Goal: Find specific page/section: Find specific page/section

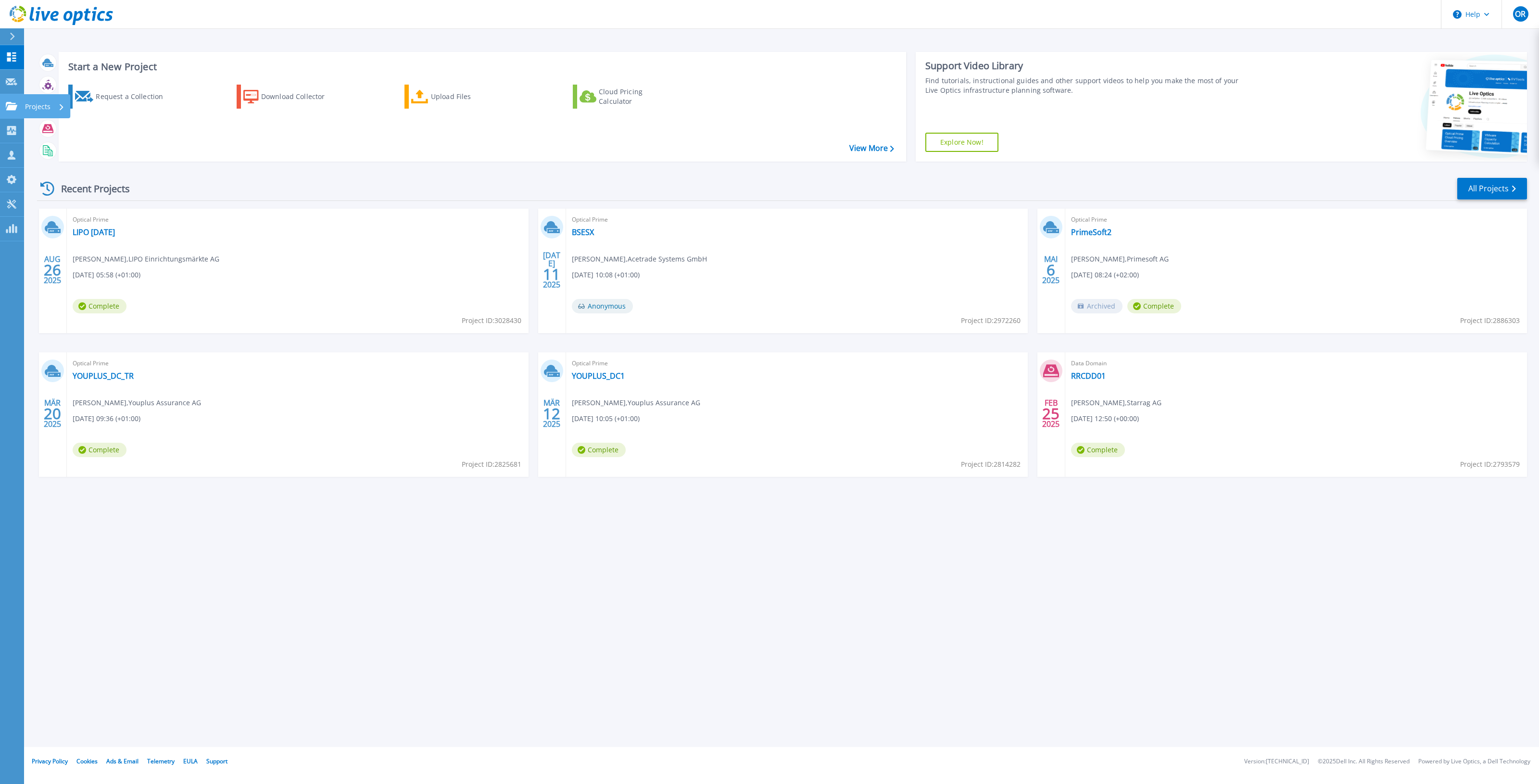
click at [10, 107] on icon at bounding box center [11, 106] width 11 height 8
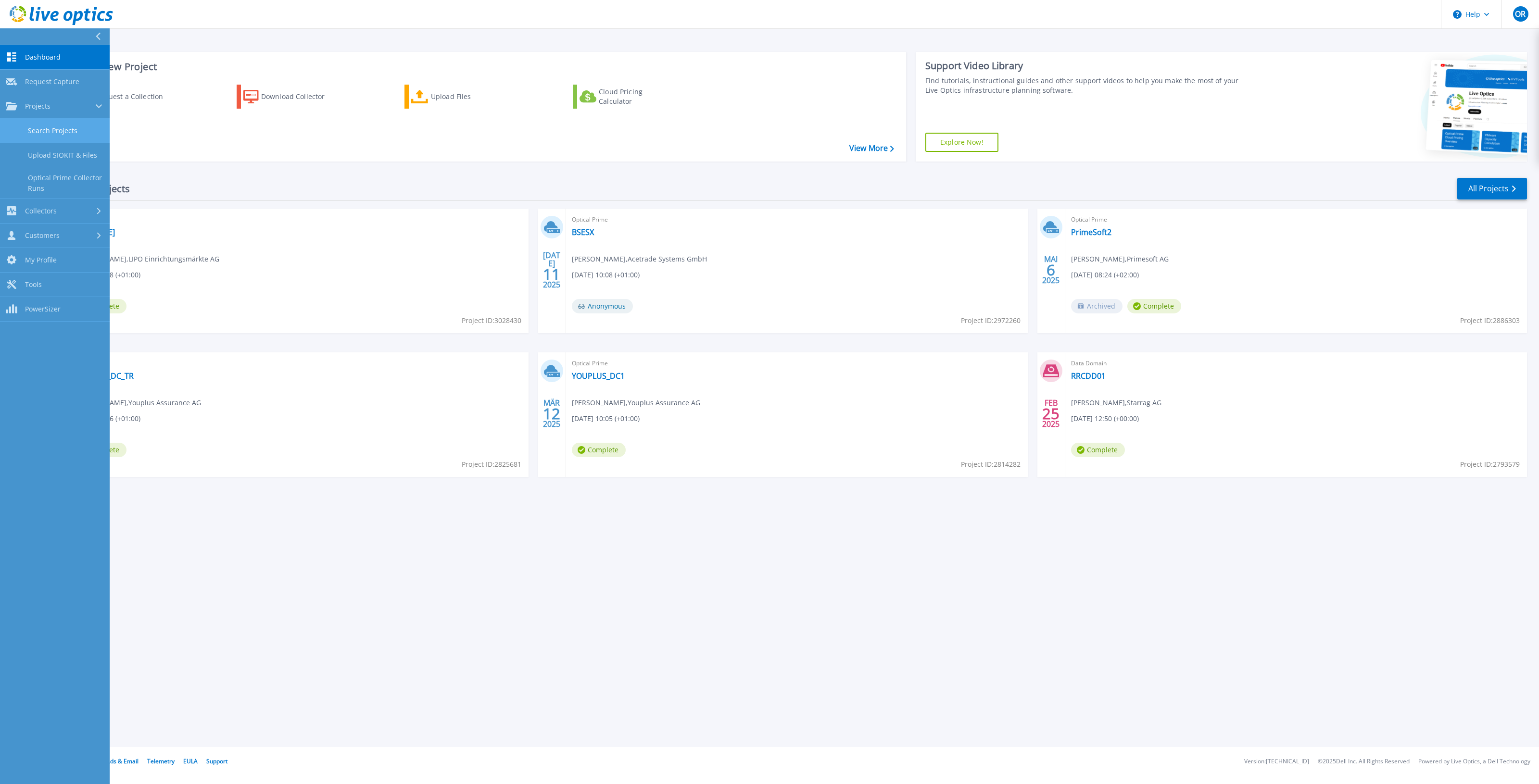
click at [73, 130] on link "Search Projects" at bounding box center [55, 131] width 109 height 25
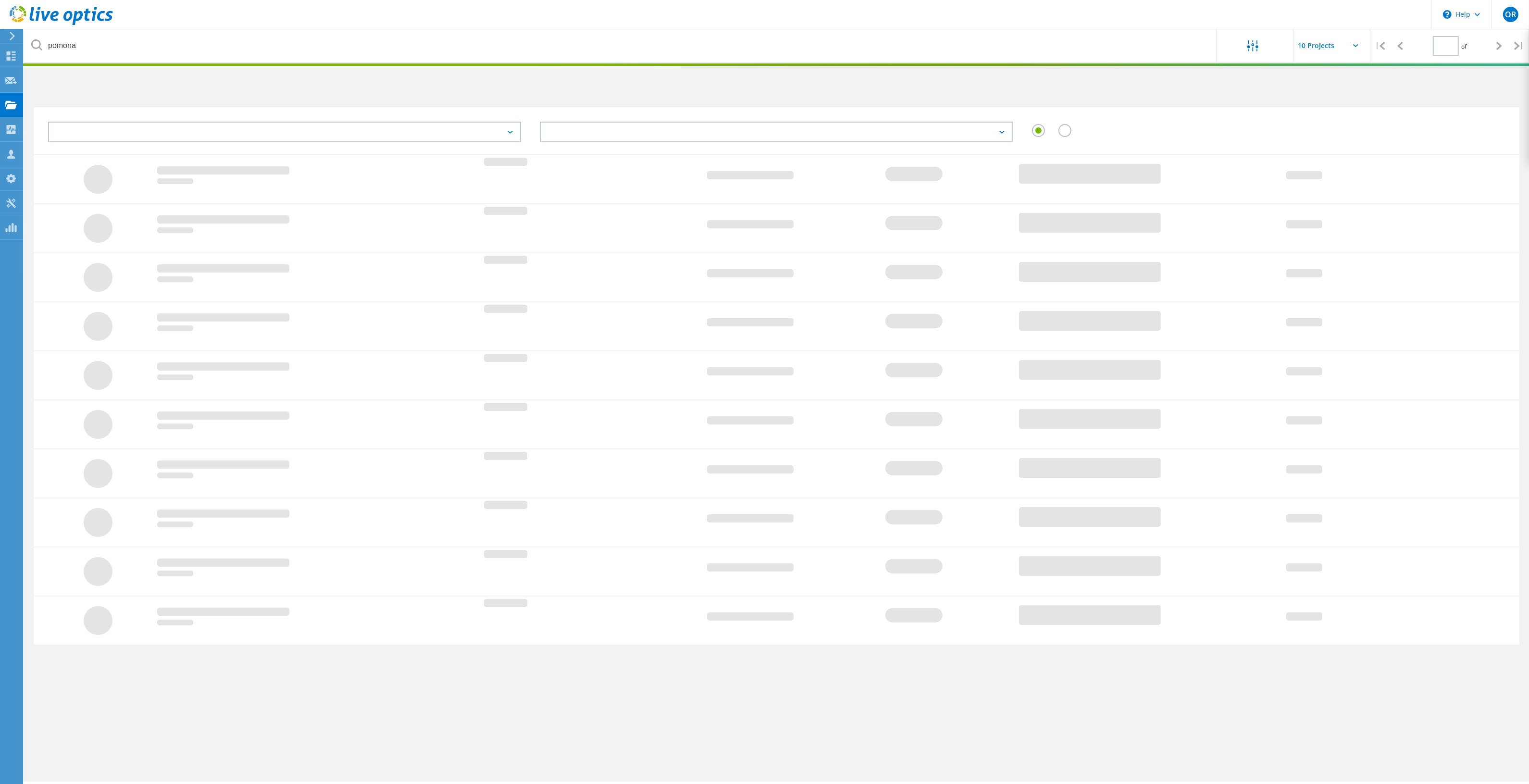
type input "1"
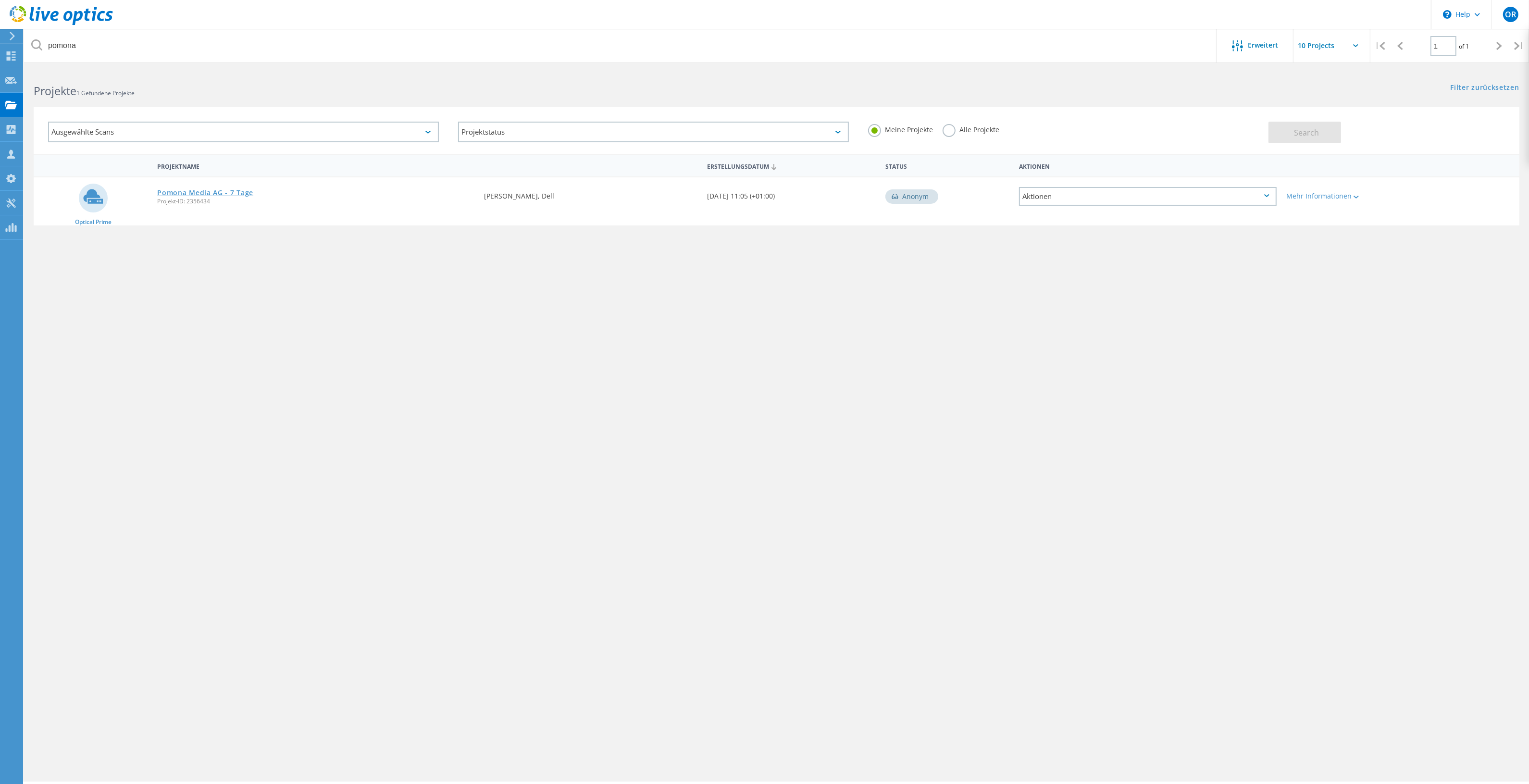
click at [237, 191] on link "Pomona Media AG - 7 Tage" at bounding box center [205, 193] width 96 height 7
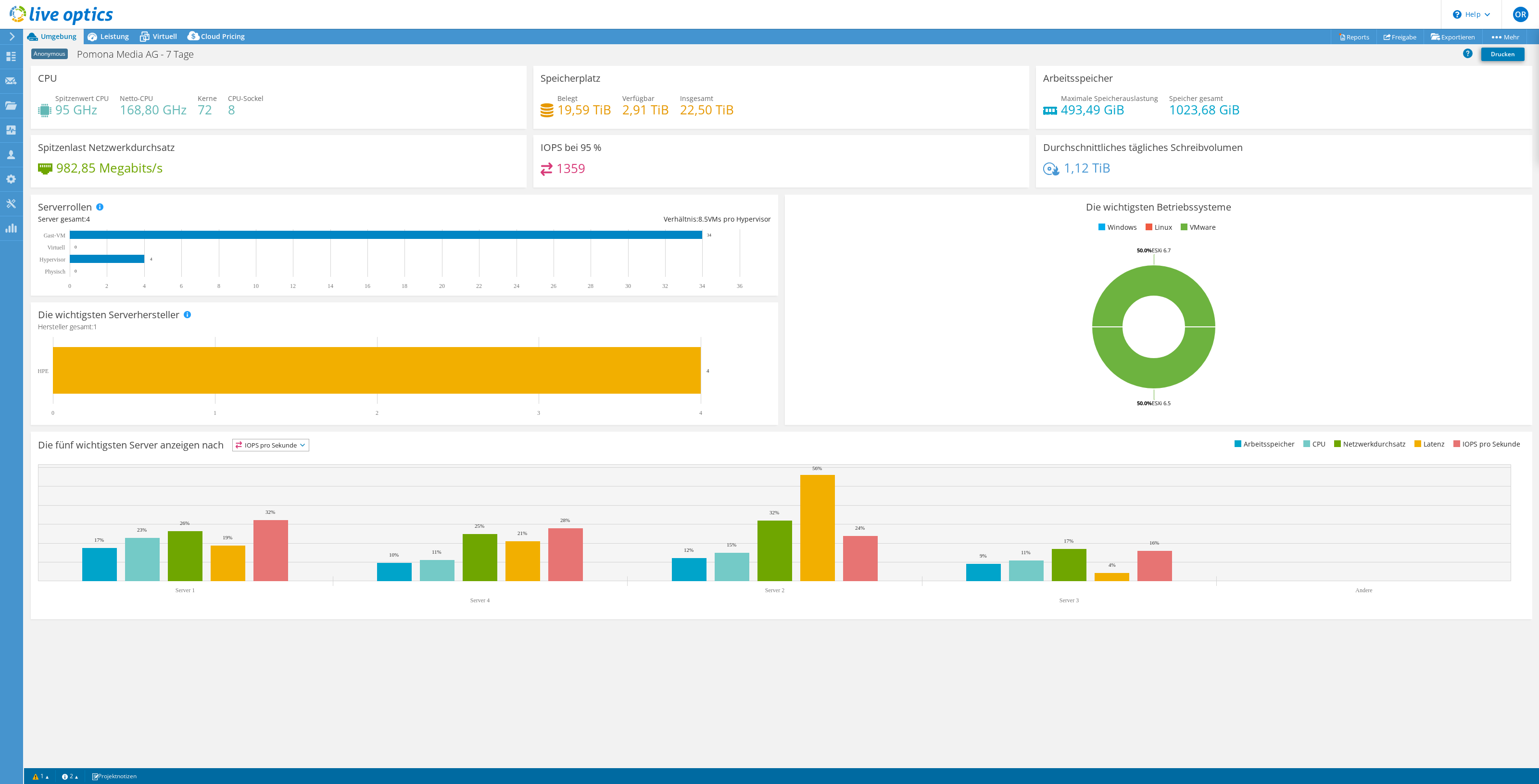
select select "EUFrankfurt"
select select "USD"
click at [161, 39] on span "Virtuell" at bounding box center [165, 37] width 24 height 9
